Goal: Task Accomplishment & Management: Manage account settings

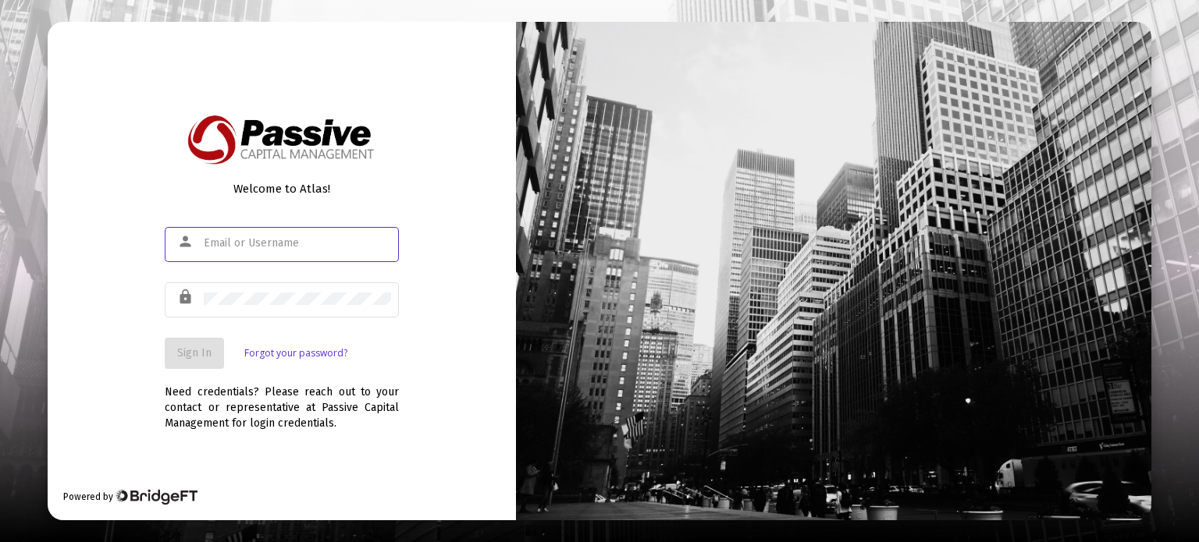
type input "mbrndjar@verizon.net"
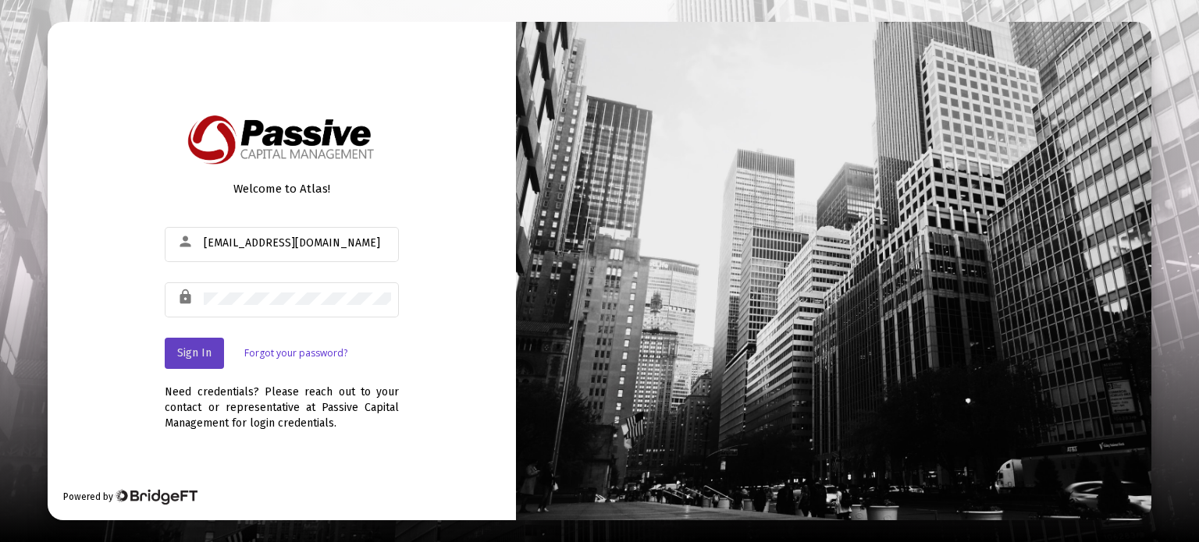
click at [198, 355] on span "Sign In" at bounding box center [194, 353] width 34 height 13
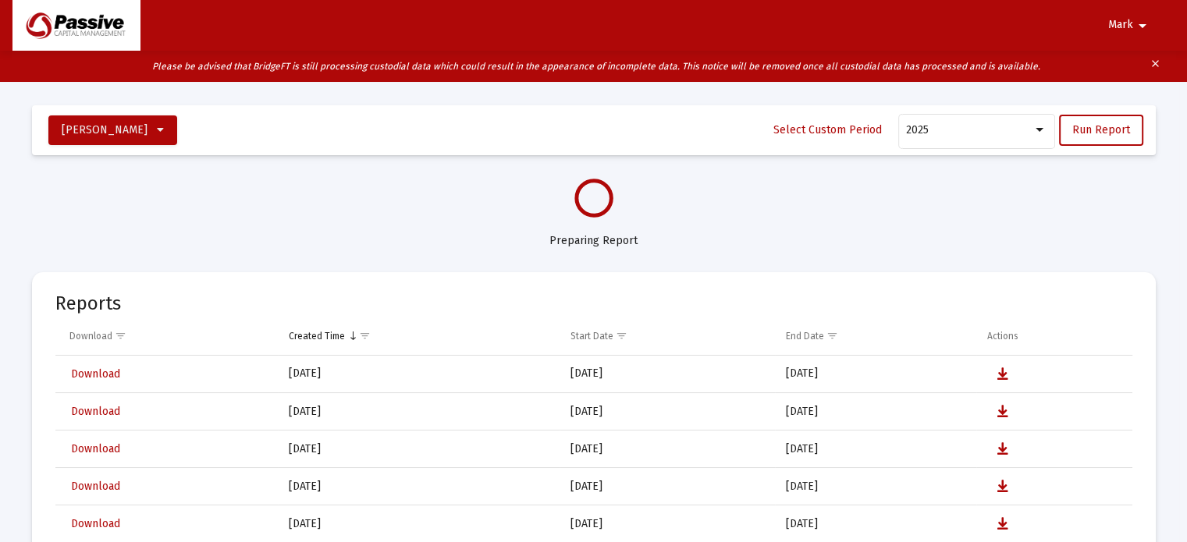
select select "View all"
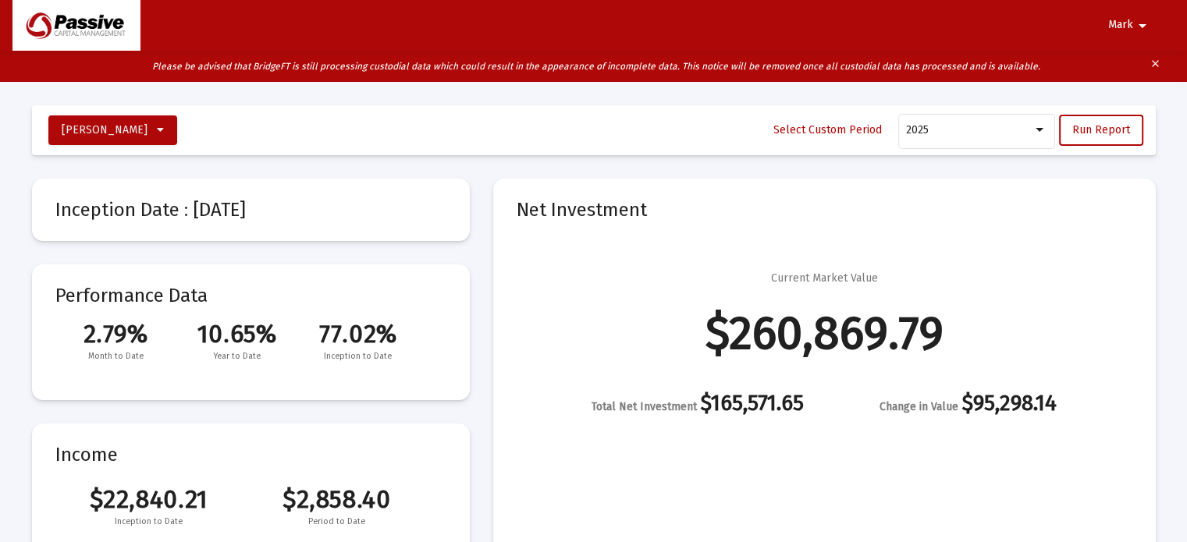
scroll to position [78, 0]
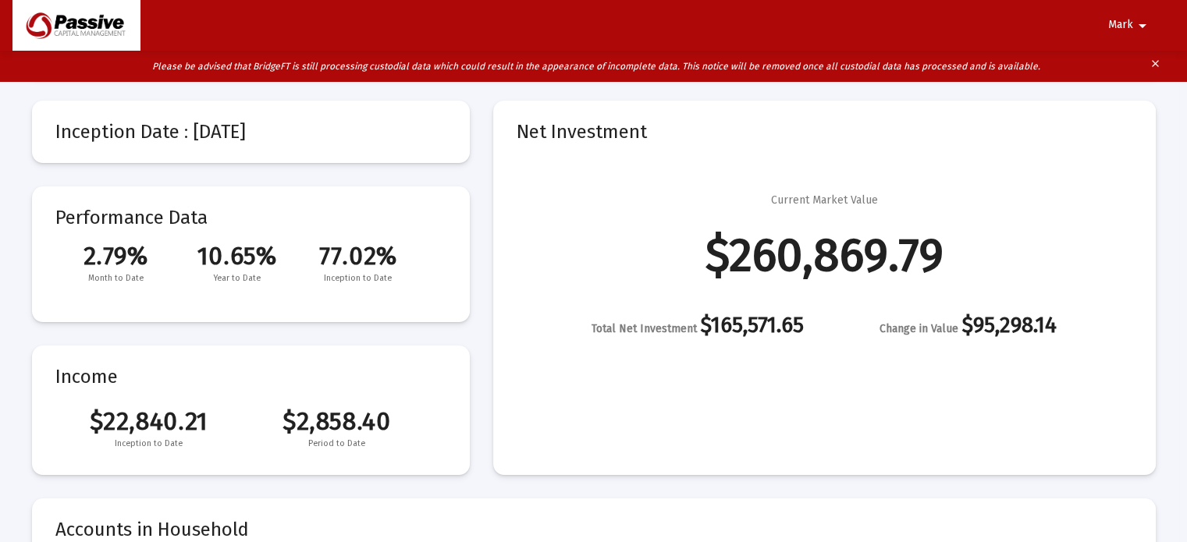
click at [644, 37] on div "Mark arrow_drop_down" at bounding box center [593, 25] width 1162 height 51
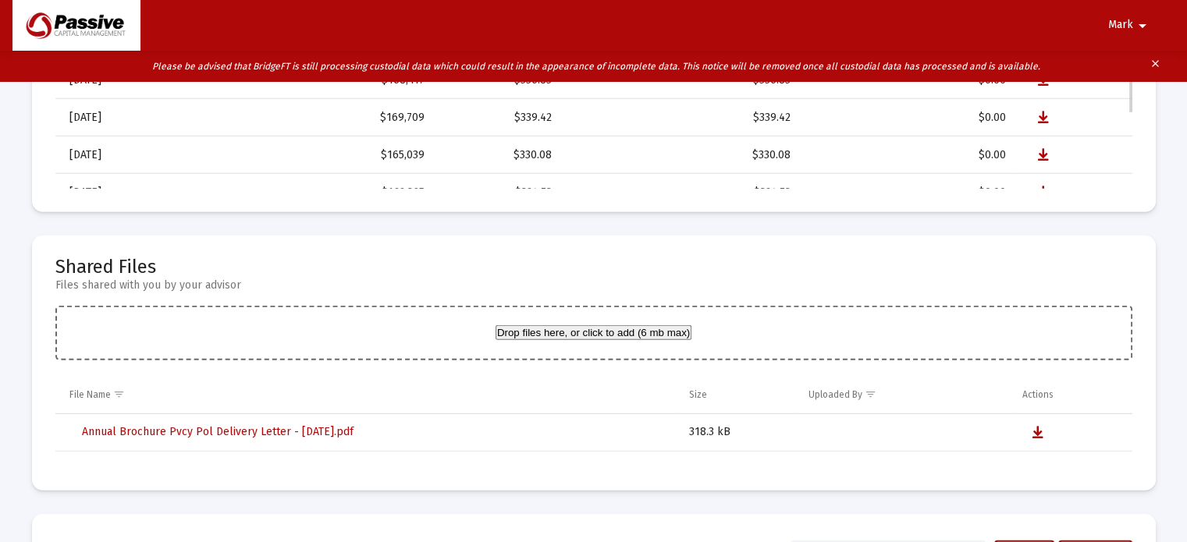
scroll to position [4502, 0]
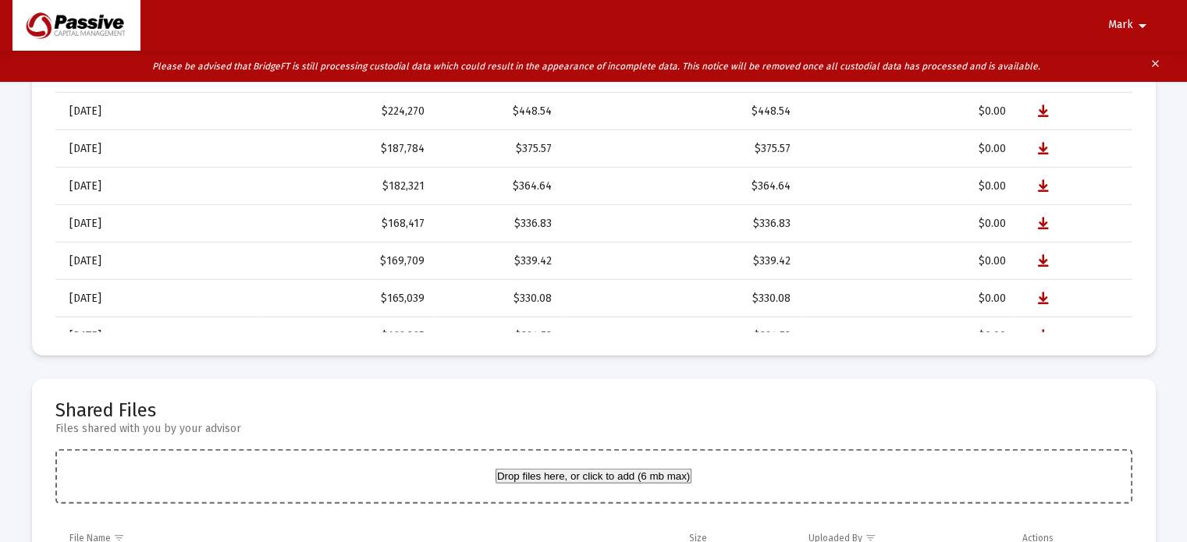
click at [1143, 24] on mat-icon "arrow_drop_down" at bounding box center [1142, 25] width 19 height 31
click at [1123, 75] on button "Logout" at bounding box center [1133, 66] width 87 height 37
